Goal: Task Accomplishment & Management: Manage account settings

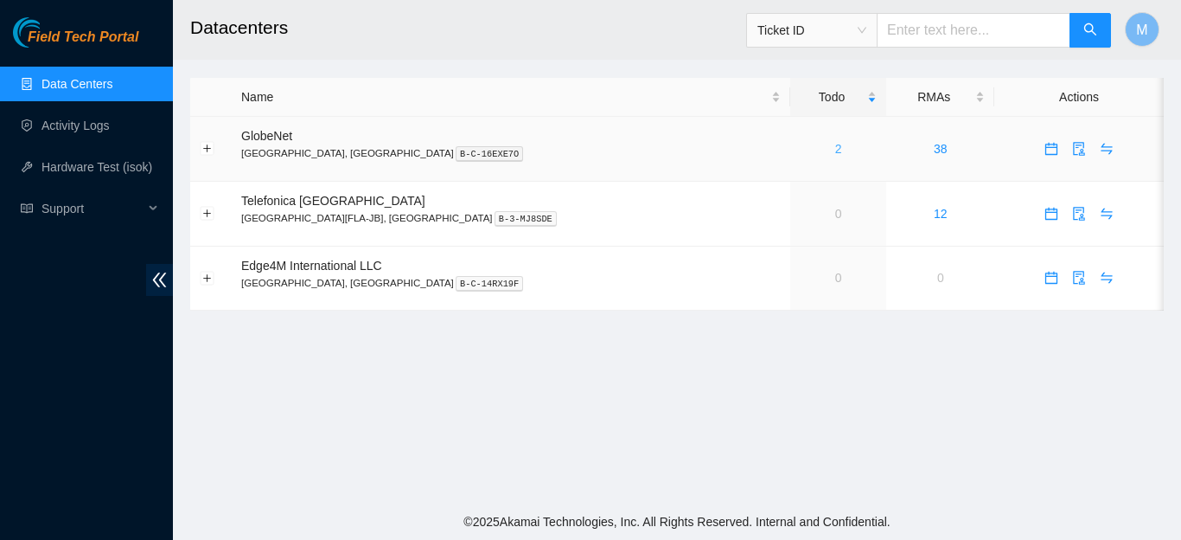
click at [835, 149] on link "2" at bounding box center [838, 149] width 7 height 14
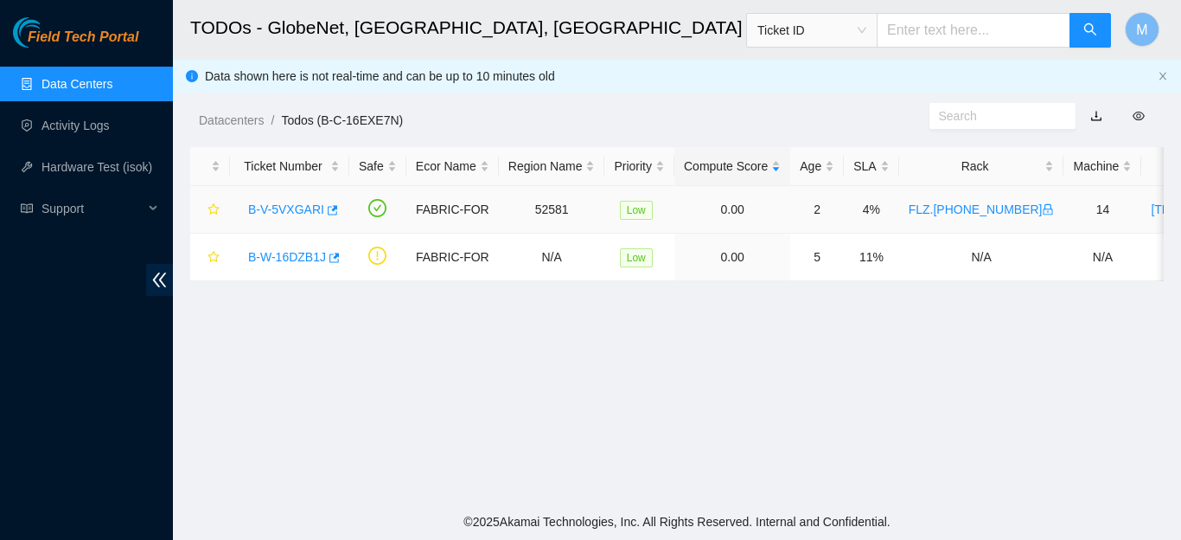
click at [303, 210] on link "B-V-5VXGARI" at bounding box center [286, 209] width 76 height 14
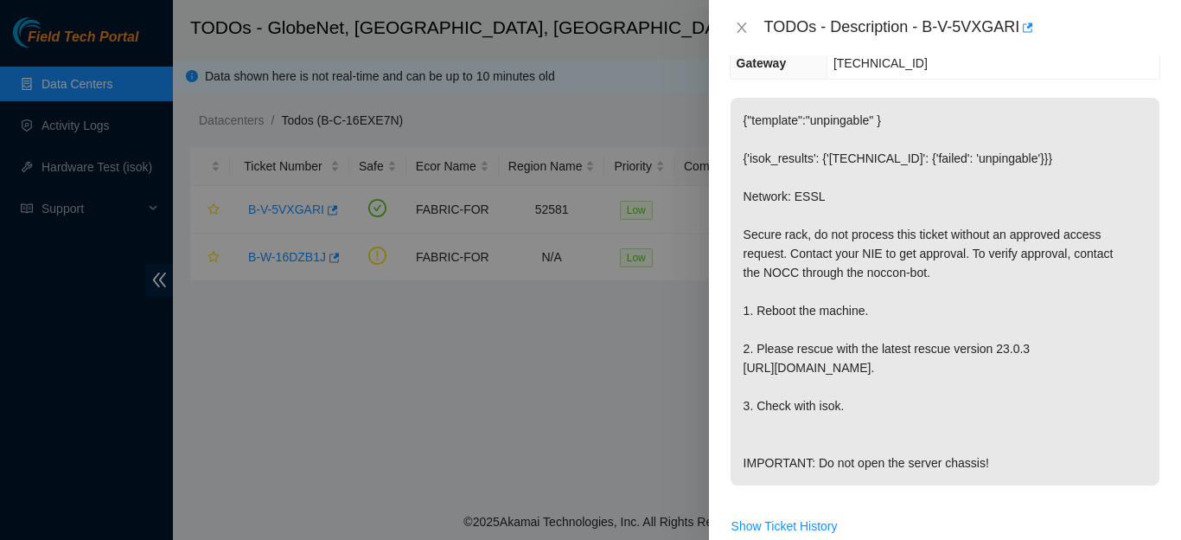
scroll to position [313, 0]
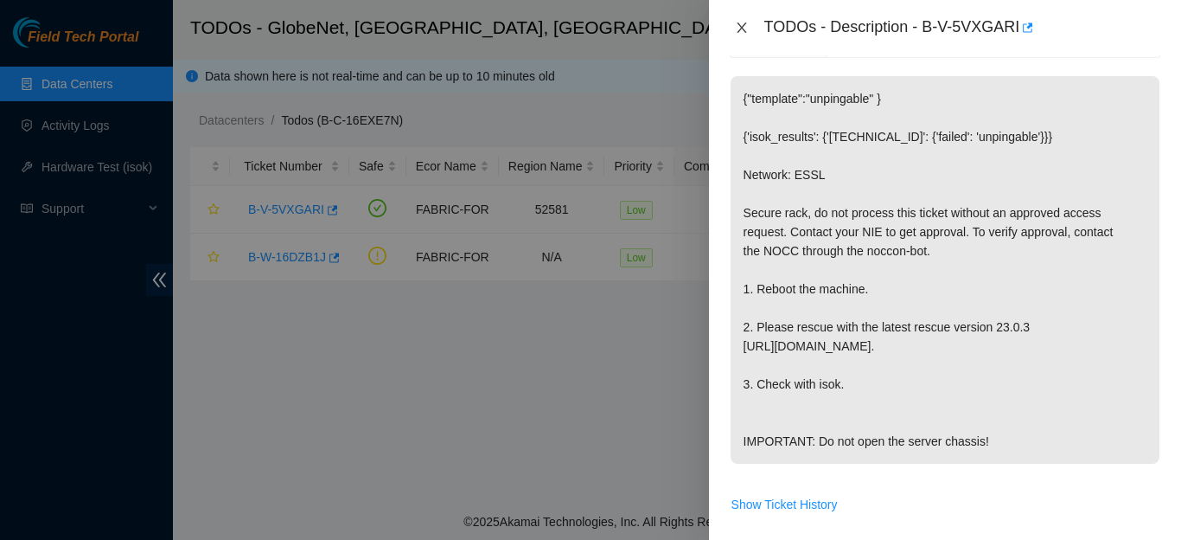
click at [740, 29] on icon "close" at bounding box center [742, 27] width 10 height 10
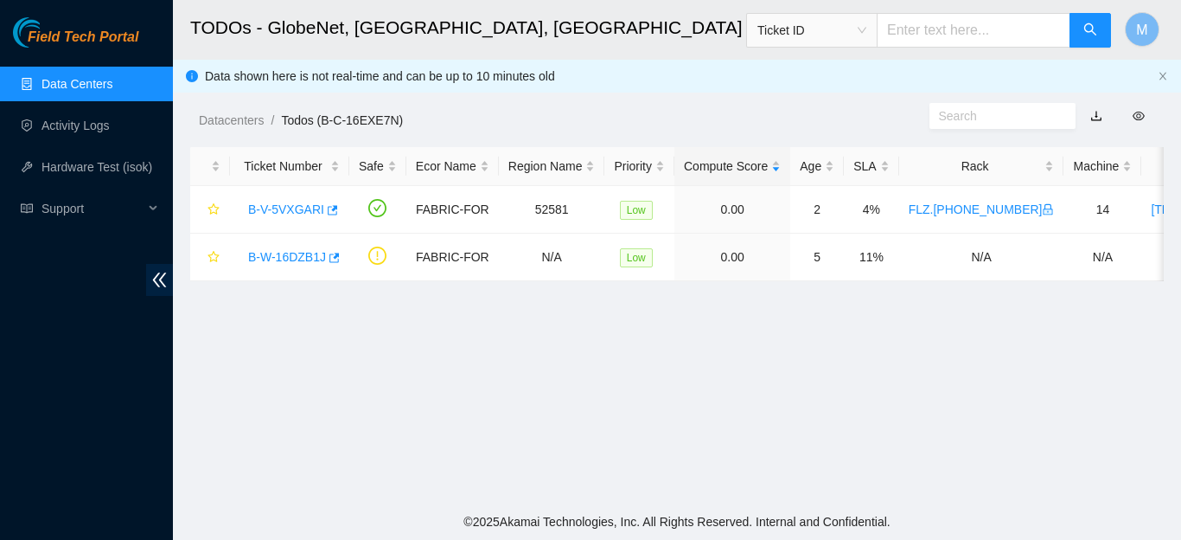
scroll to position [389, 0]
click at [75, 85] on link "Data Centers" at bounding box center [77, 84] width 71 height 14
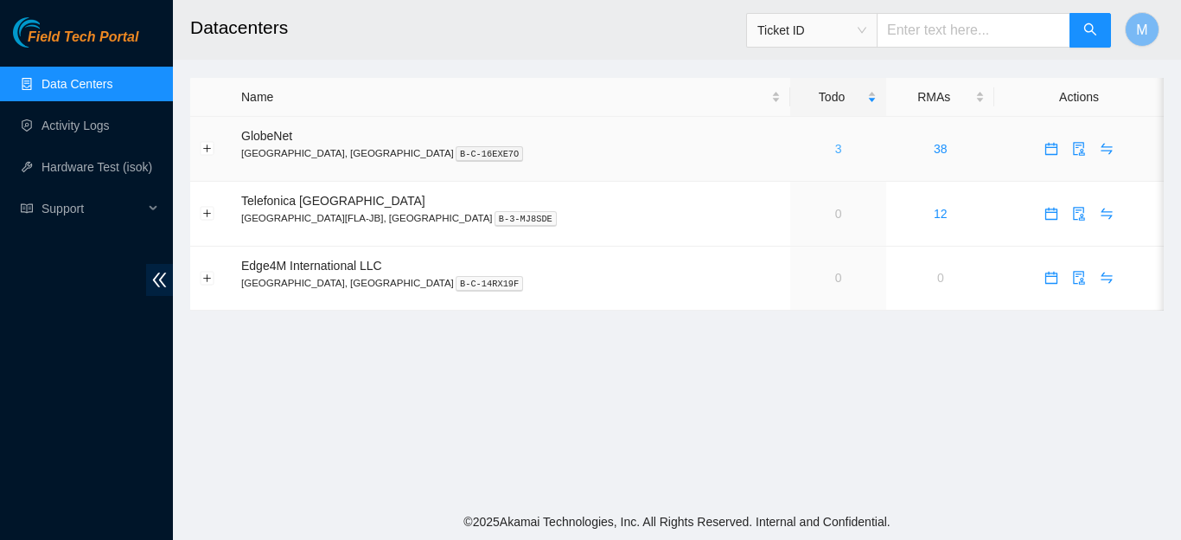
click at [835, 149] on link "3" at bounding box center [838, 149] width 7 height 14
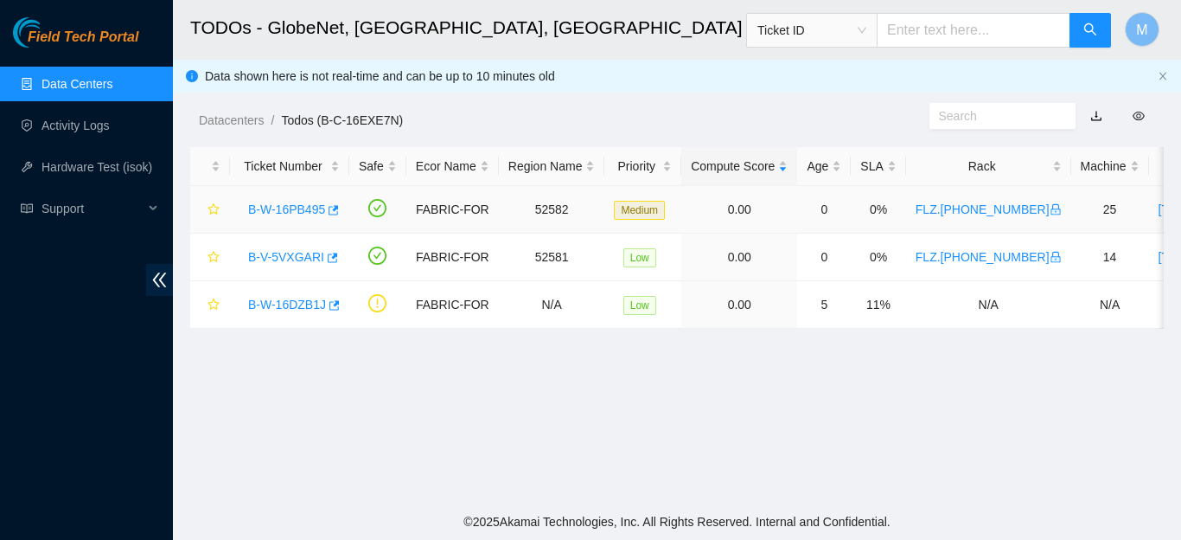
click at [299, 209] on link "B-W-16PB495" at bounding box center [286, 209] width 77 height 14
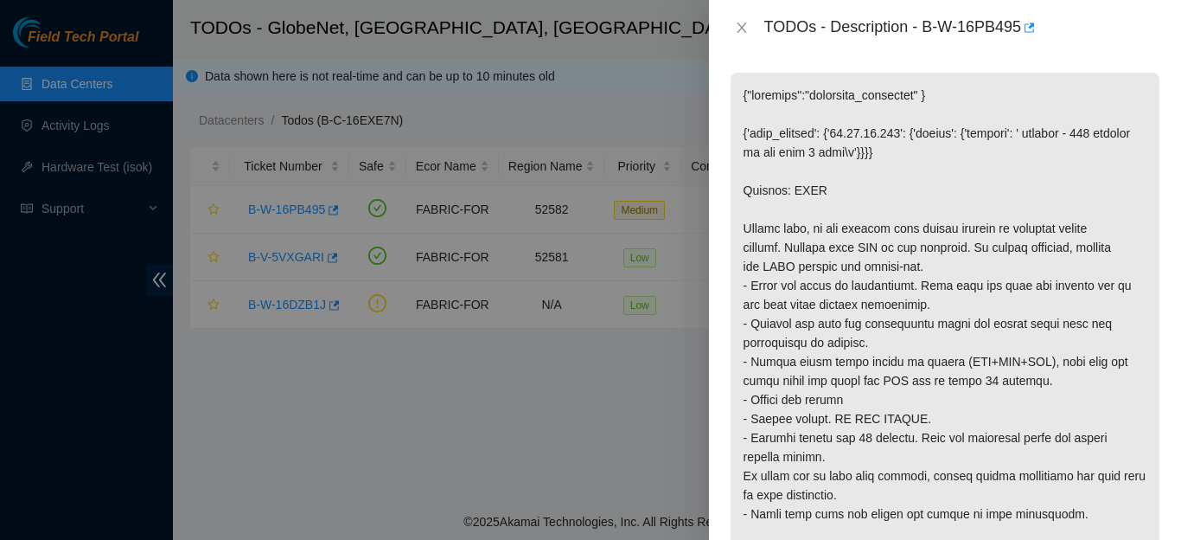
scroll to position [293, 0]
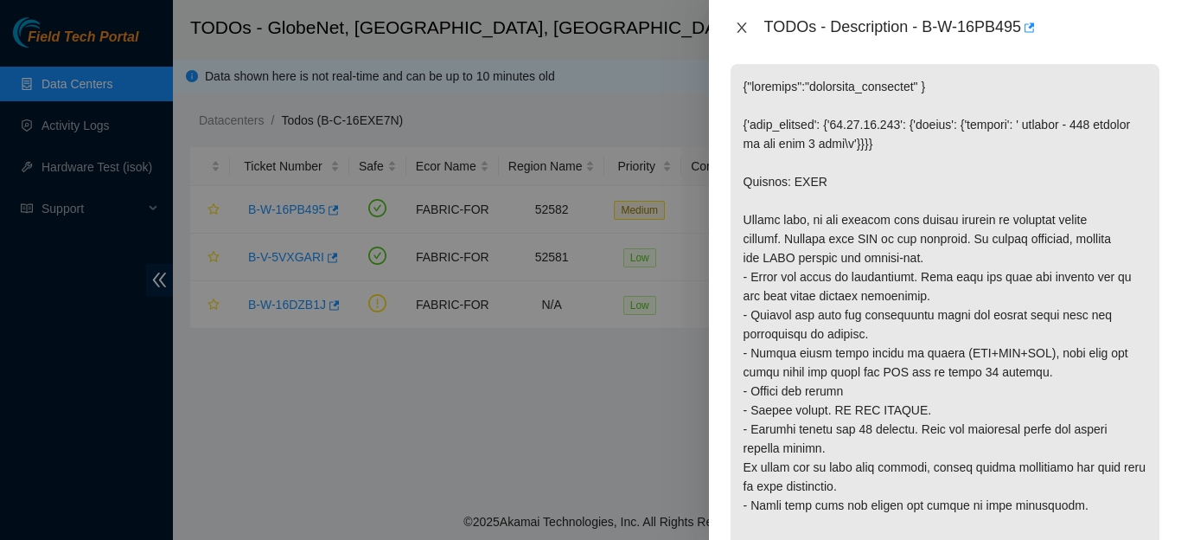
click at [738, 29] on icon "close" at bounding box center [742, 28] width 14 height 14
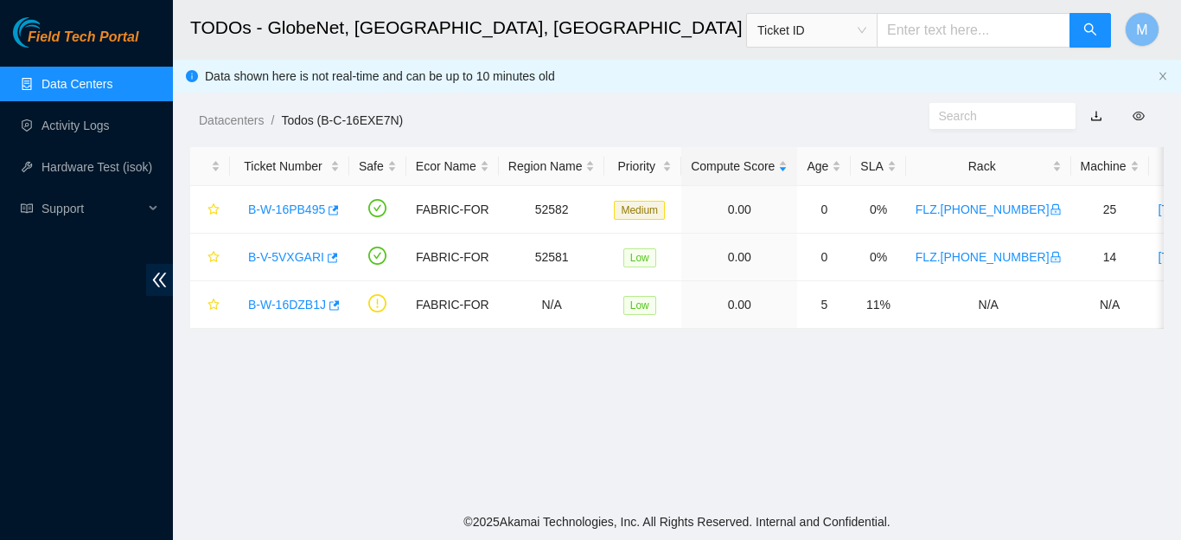
scroll to position [331, 0]
click at [42, 401] on div "Field Tech Portal Data Centers Activity Logs Hardware Test (isok) Support" at bounding box center [86, 278] width 173 height 522
drag, startPoint x: 42, startPoint y: 401, endPoint x: 101, endPoint y: 433, distance: 66.9
click at [101, 433] on div "Field Tech Portal Data Centers Activity Logs Hardware Test (isok) Support" at bounding box center [86, 278] width 173 height 522
